Goal: Task Accomplishment & Management: Manage account settings

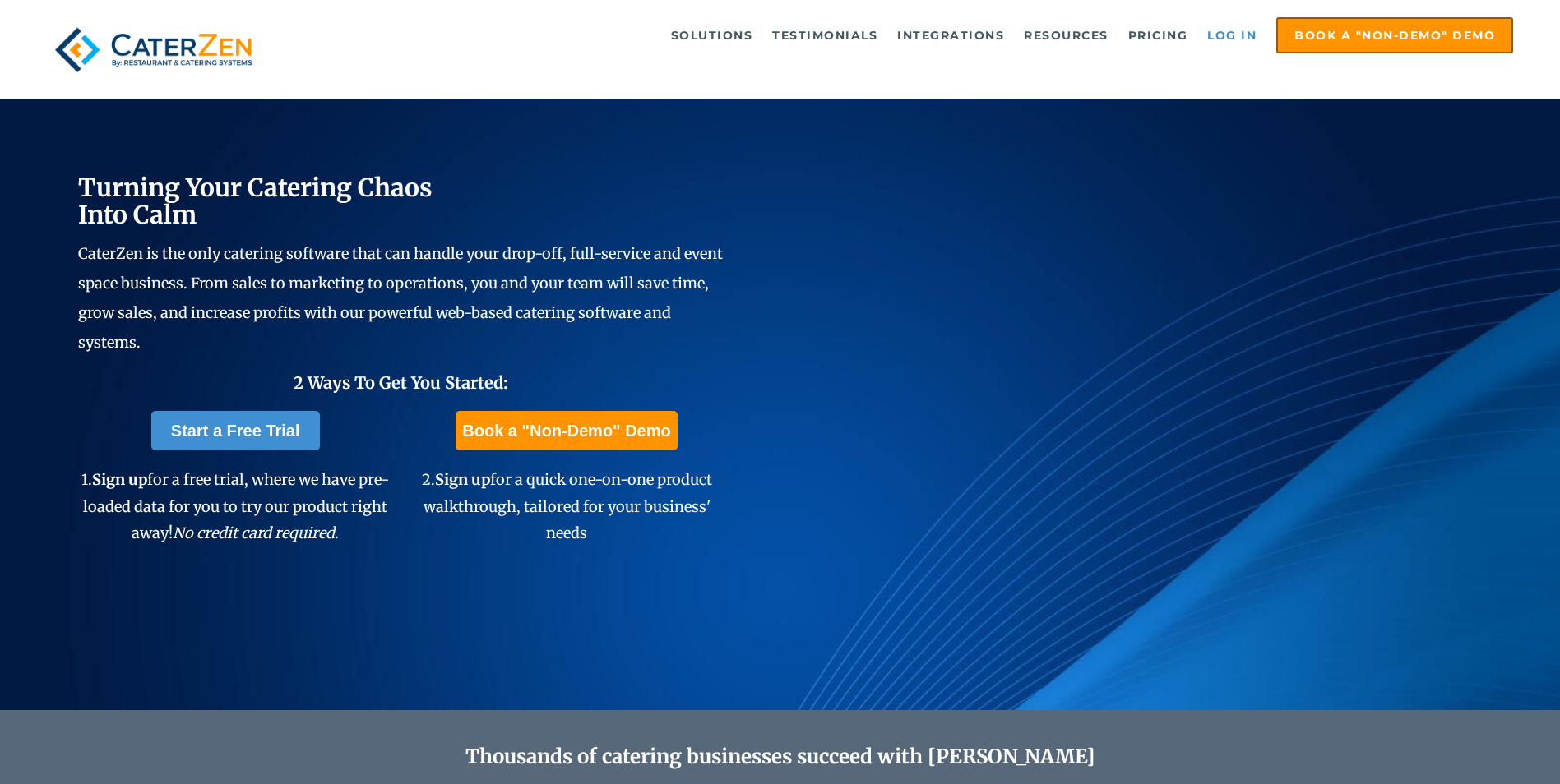
click at [1246, 24] on link "Log in" at bounding box center [1232, 36] width 66 height 33
click at [1246, 37] on link "Log in" at bounding box center [1232, 36] width 66 height 33
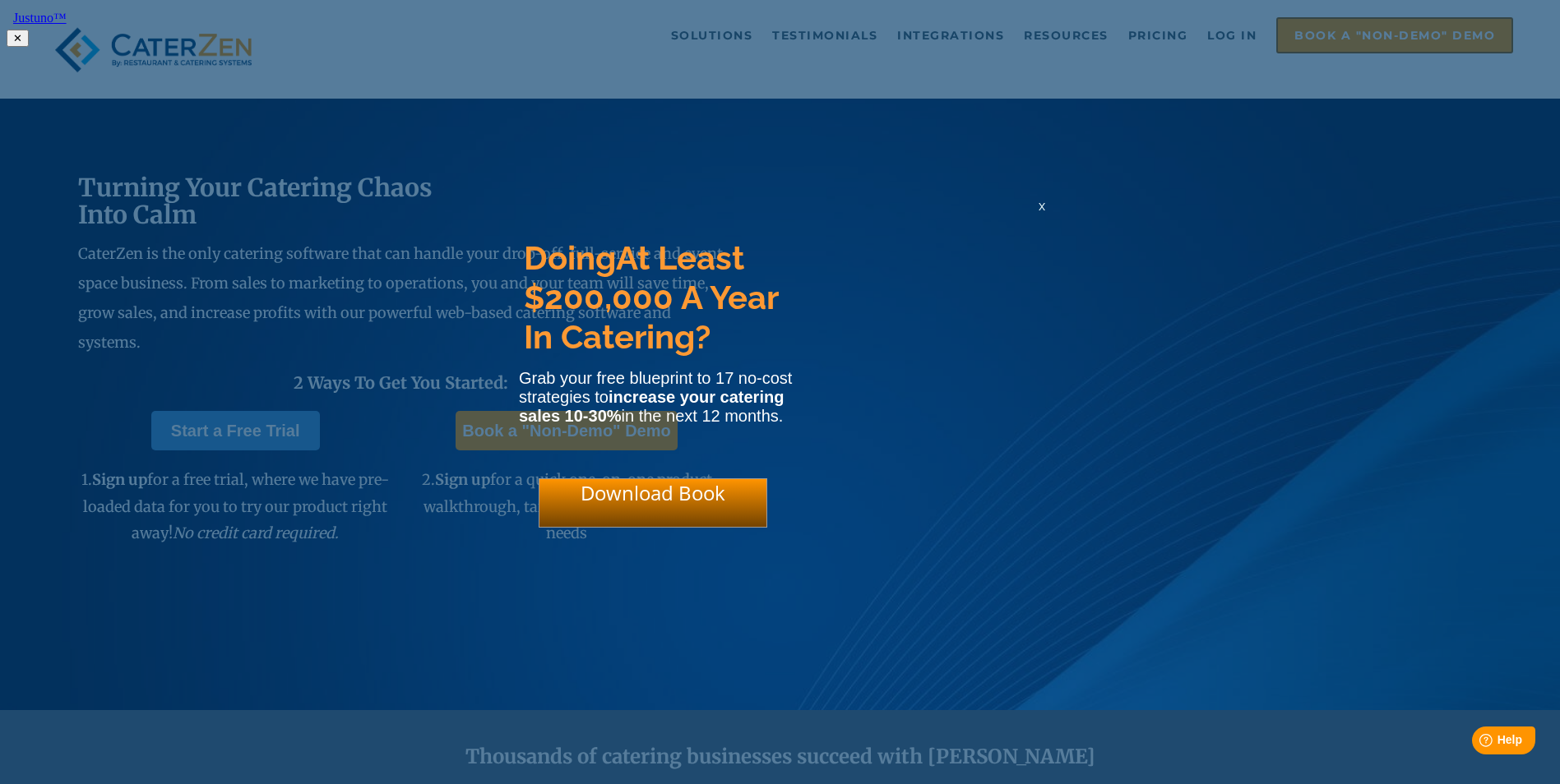
click at [1046, 214] on div "x" at bounding box center [1042, 206] width 26 height 16
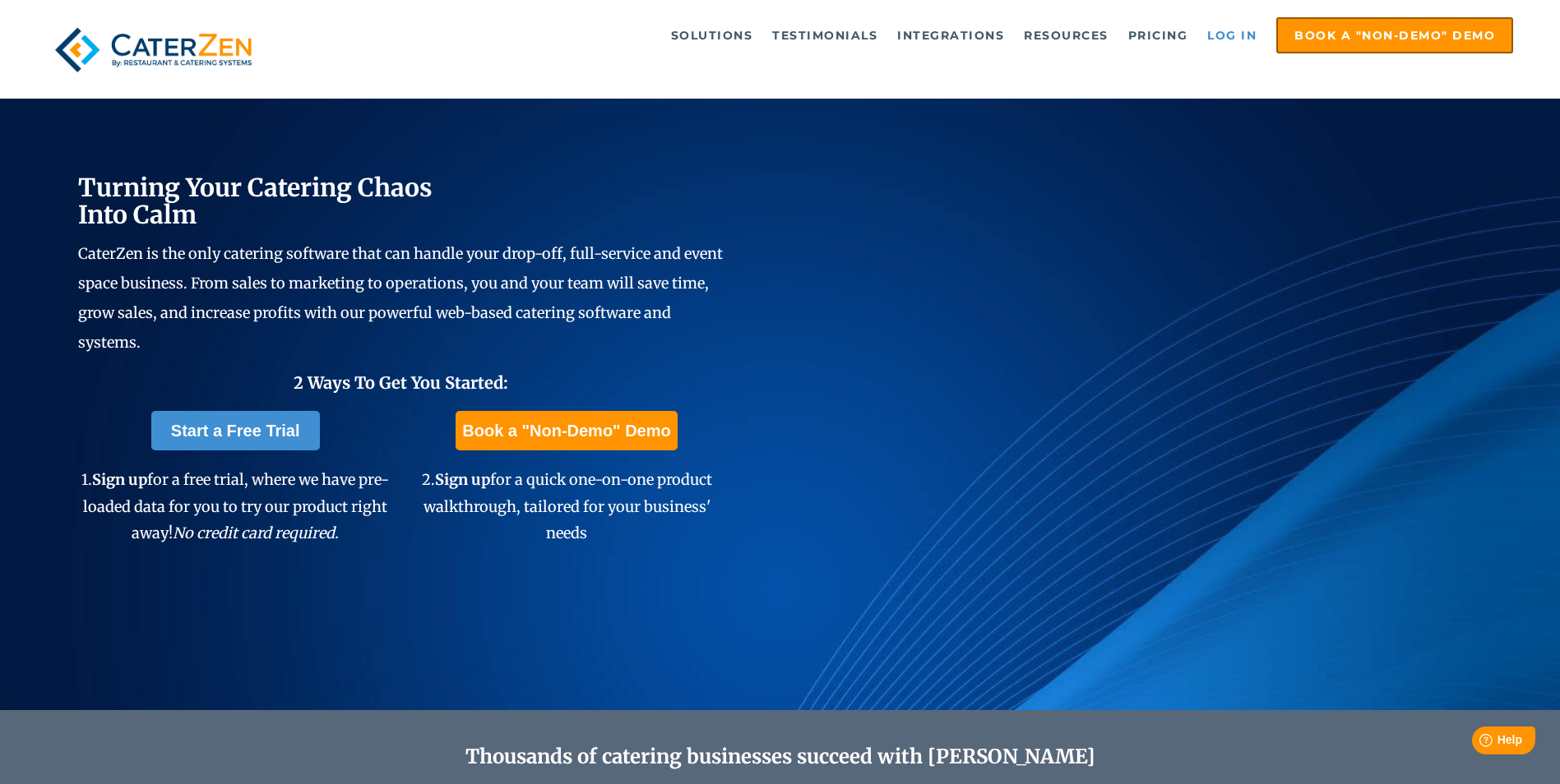
click at [1213, 35] on link "Log in" at bounding box center [1232, 36] width 66 height 33
click at [1242, 38] on link "Log in" at bounding box center [1232, 36] width 66 height 33
click at [1232, 34] on link "Log in" at bounding box center [1232, 36] width 66 height 33
click at [1227, 43] on link "Log in" at bounding box center [1232, 36] width 66 height 33
click at [1247, 41] on link "Log in" at bounding box center [1232, 36] width 66 height 33
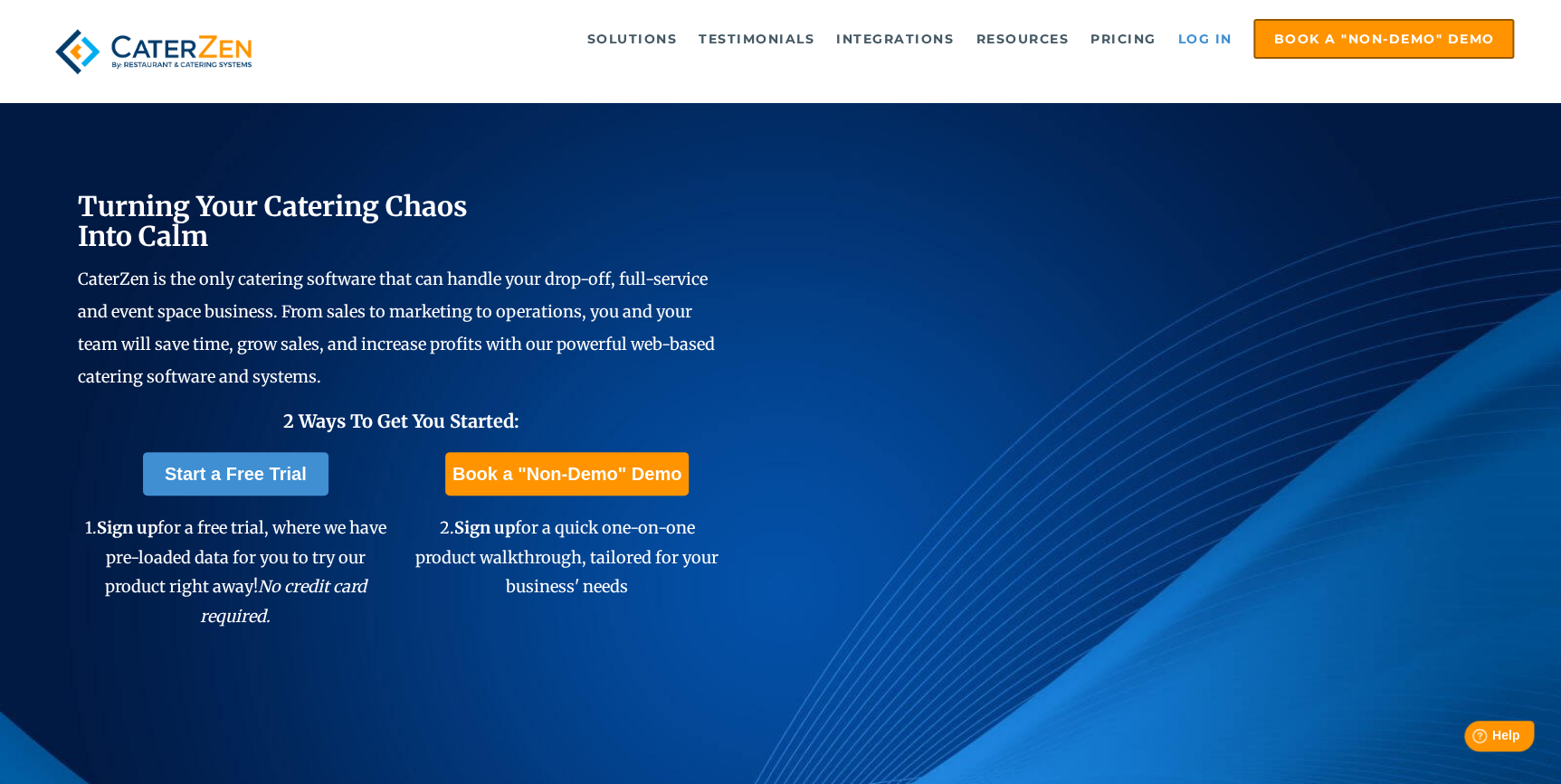
click at [1206, 43] on link "Log in" at bounding box center [1203, 39] width 72 height 37
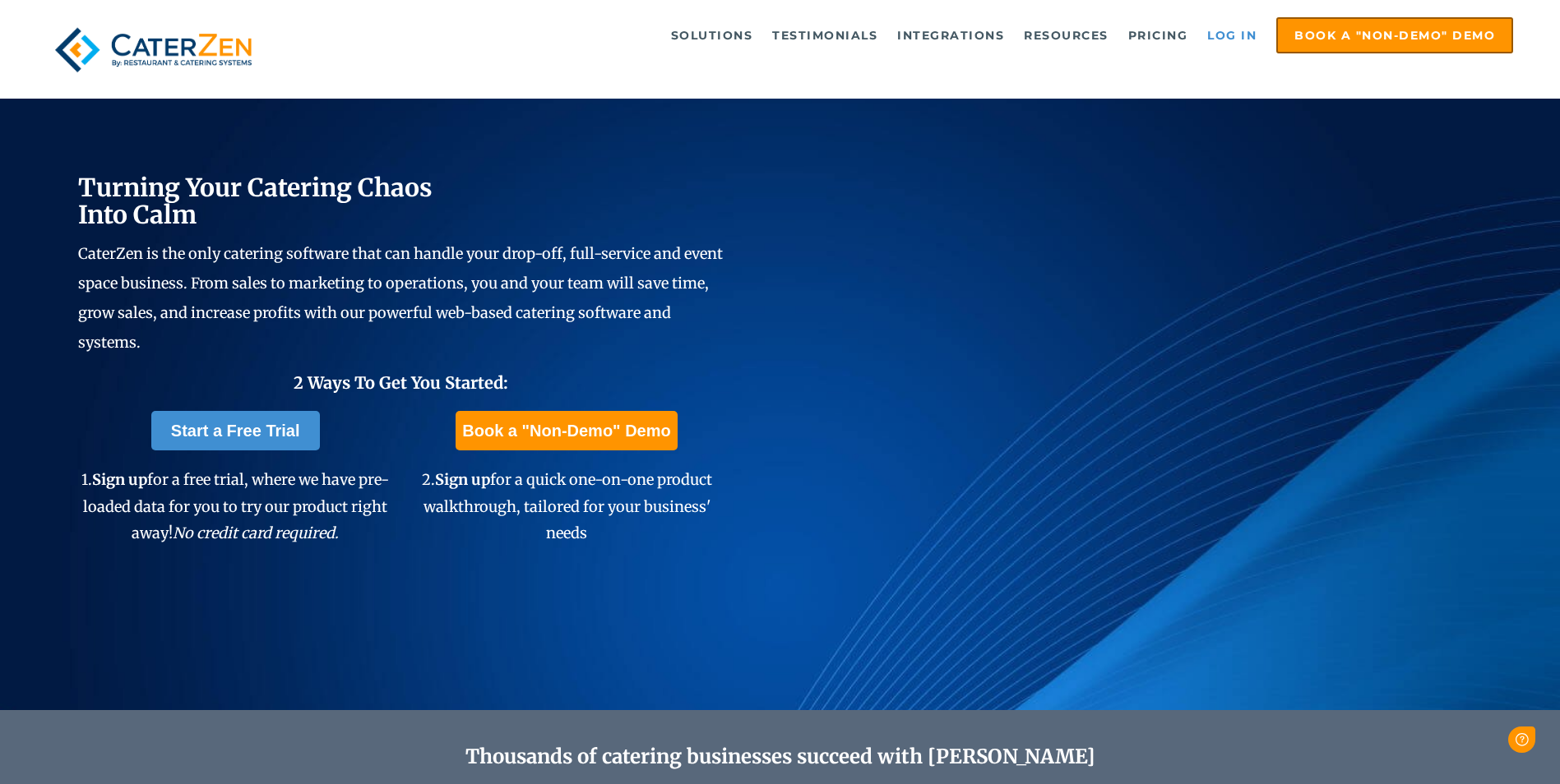
click at [1248, 39] on link "Log in" at bounding box center [1232, 36] width 66 height 33
click at [1239, 40] on link "Log in" at bounding box center [1232, 36] width 66 height 33
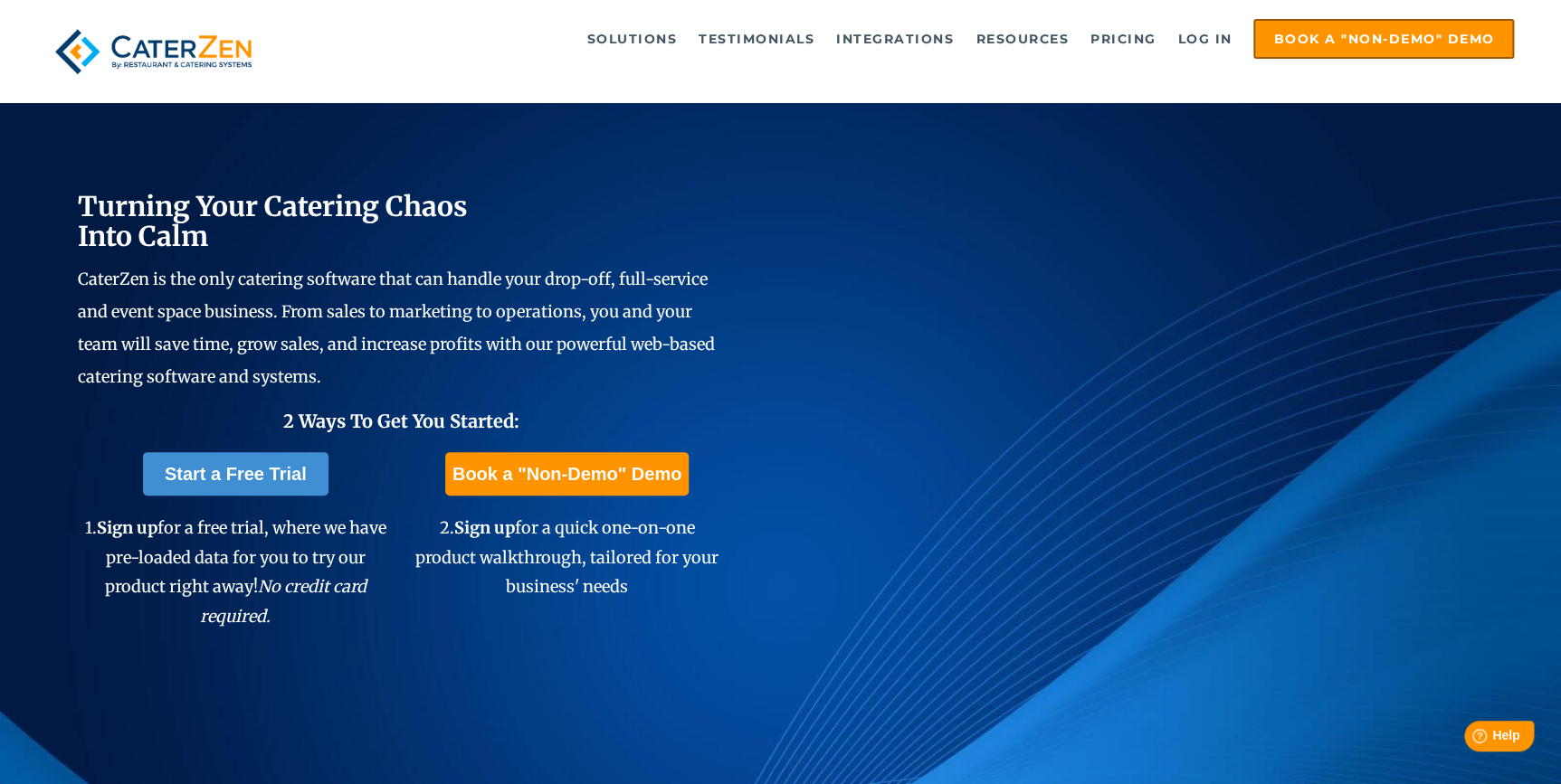
click at [1505, 398] on div "Turning Your Catering Chaos Into Calm CaterZen is the only catering software th…" at bounding box center [780, 406] width 1561 height 809
